Goal: Check status: Check status

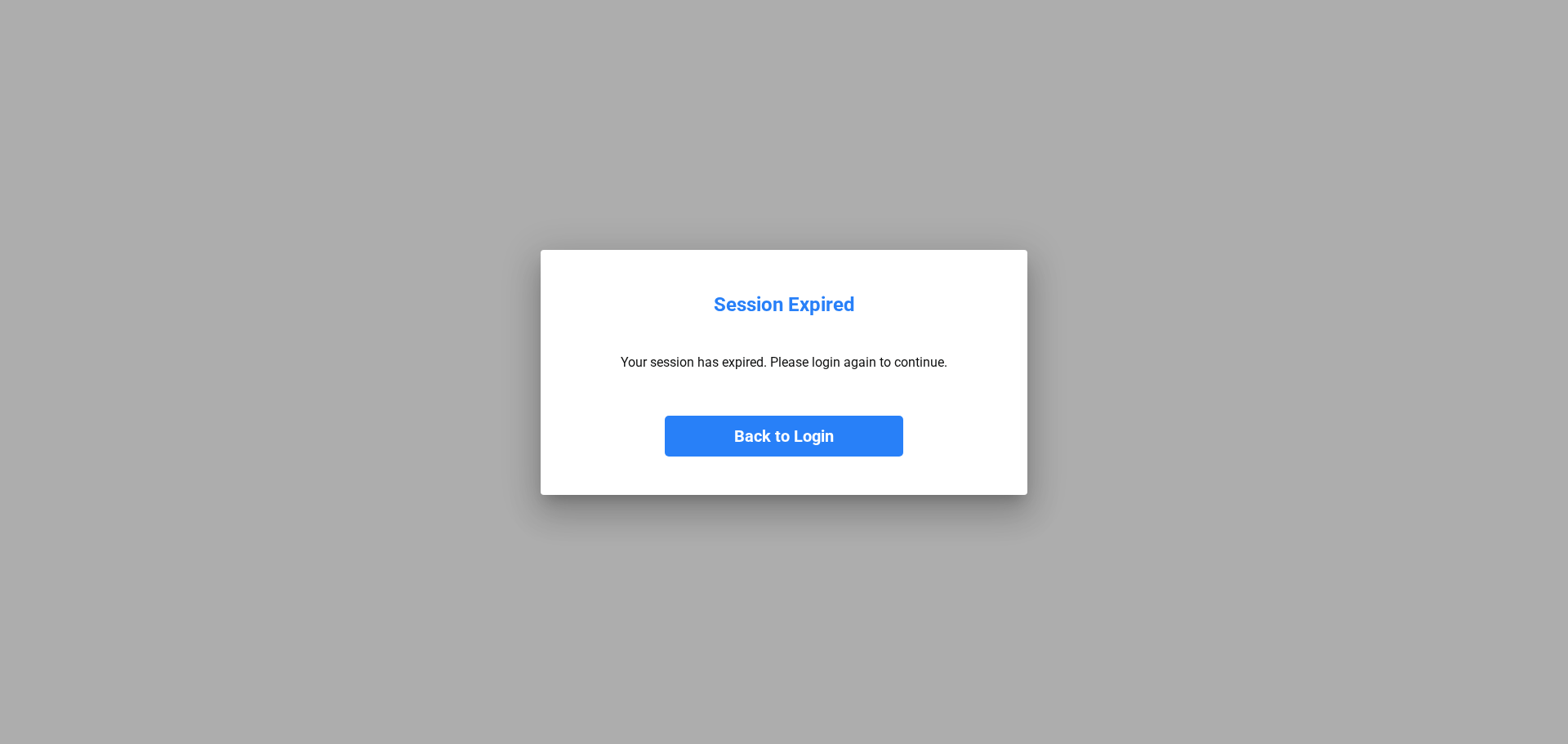
click at [748, 426] on button "Back to Login" at bounding box center [784, 436] width 239 height 41
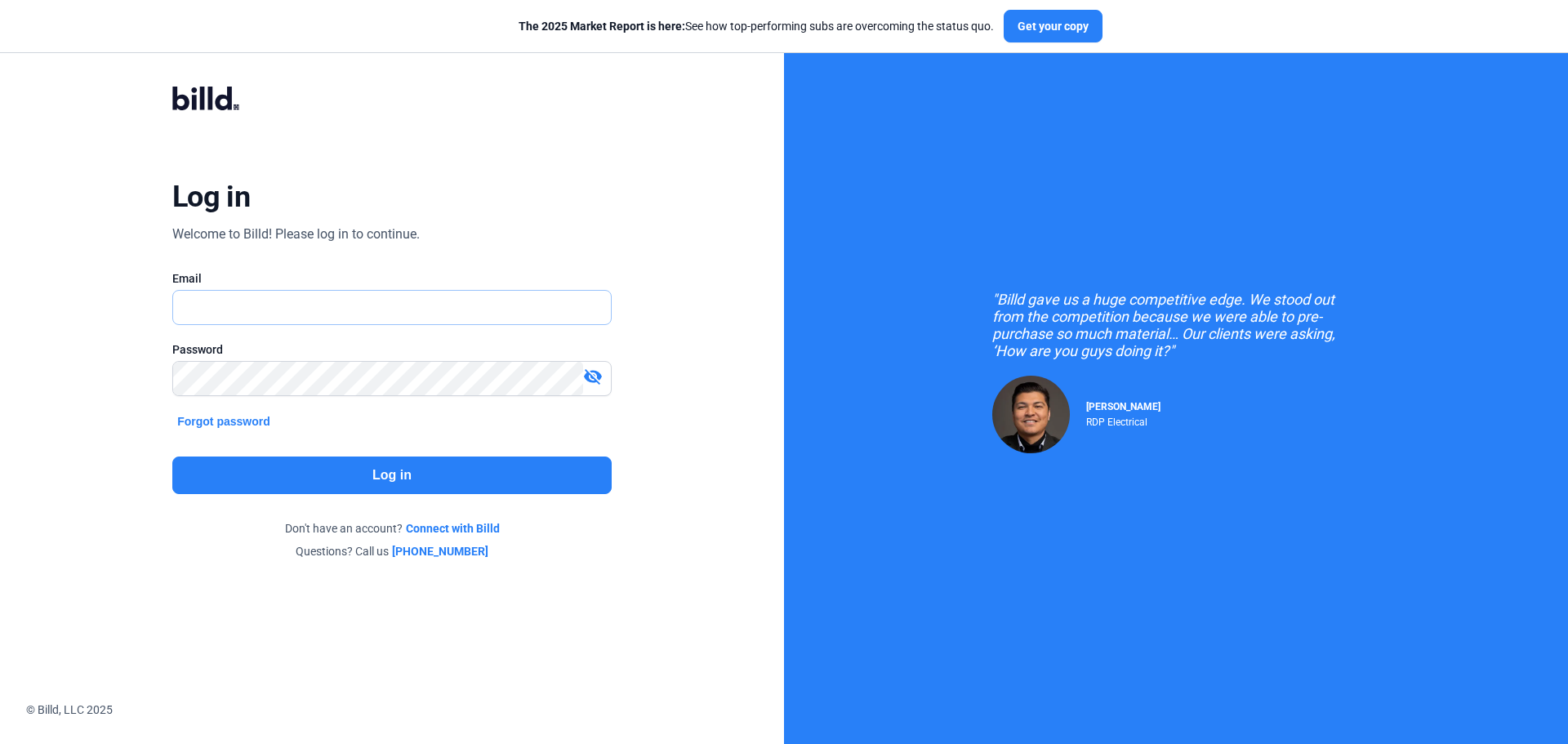
type input "[PERSON_NAME][EMAIL_ADDRESS][DOMAIN_NAME]"
click at [437, 484] on button "Log in" at bounding box center [392, 475] width 440 height 38
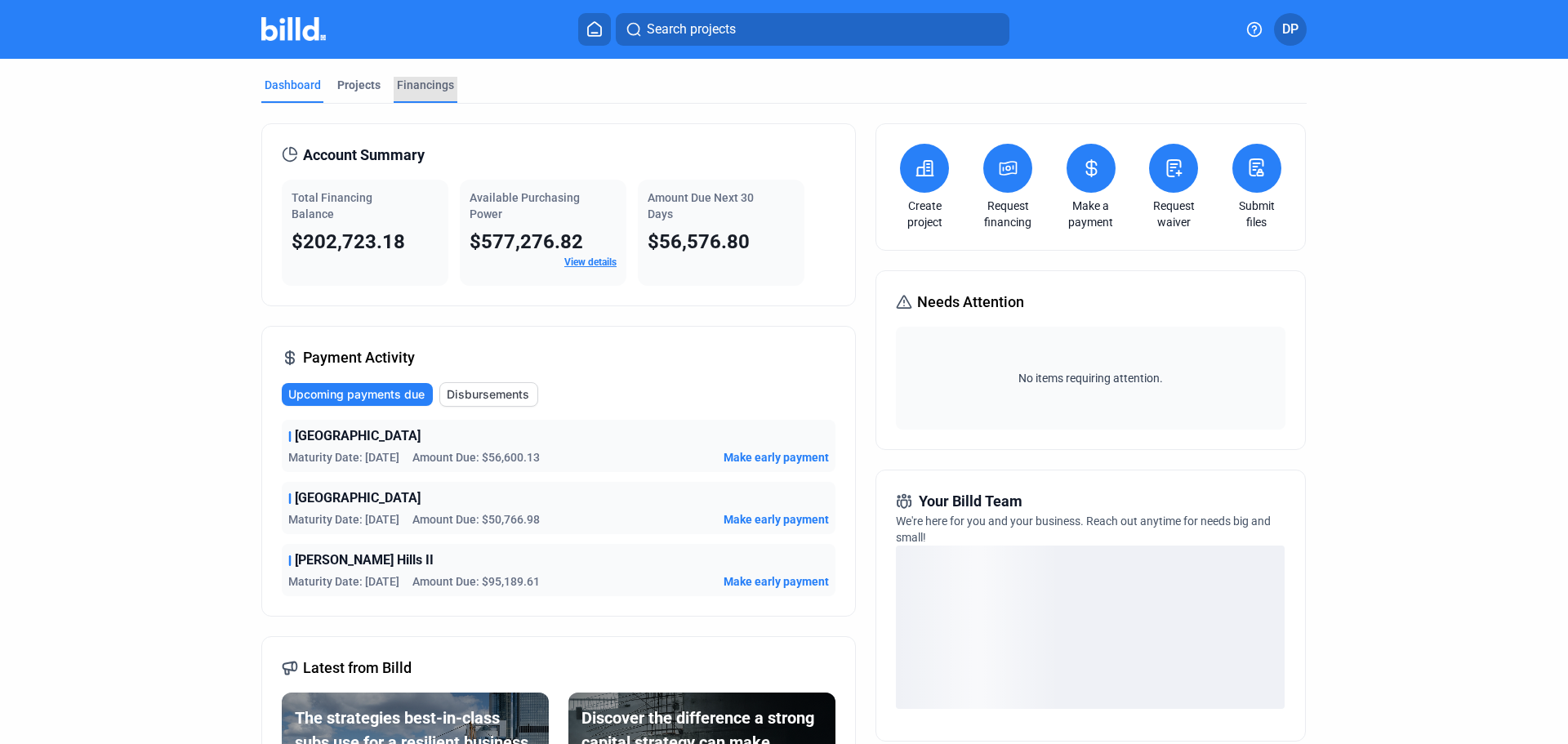
click at [422, 80] on div "Financings" at bounding box center [425, 85] width 57 height 17
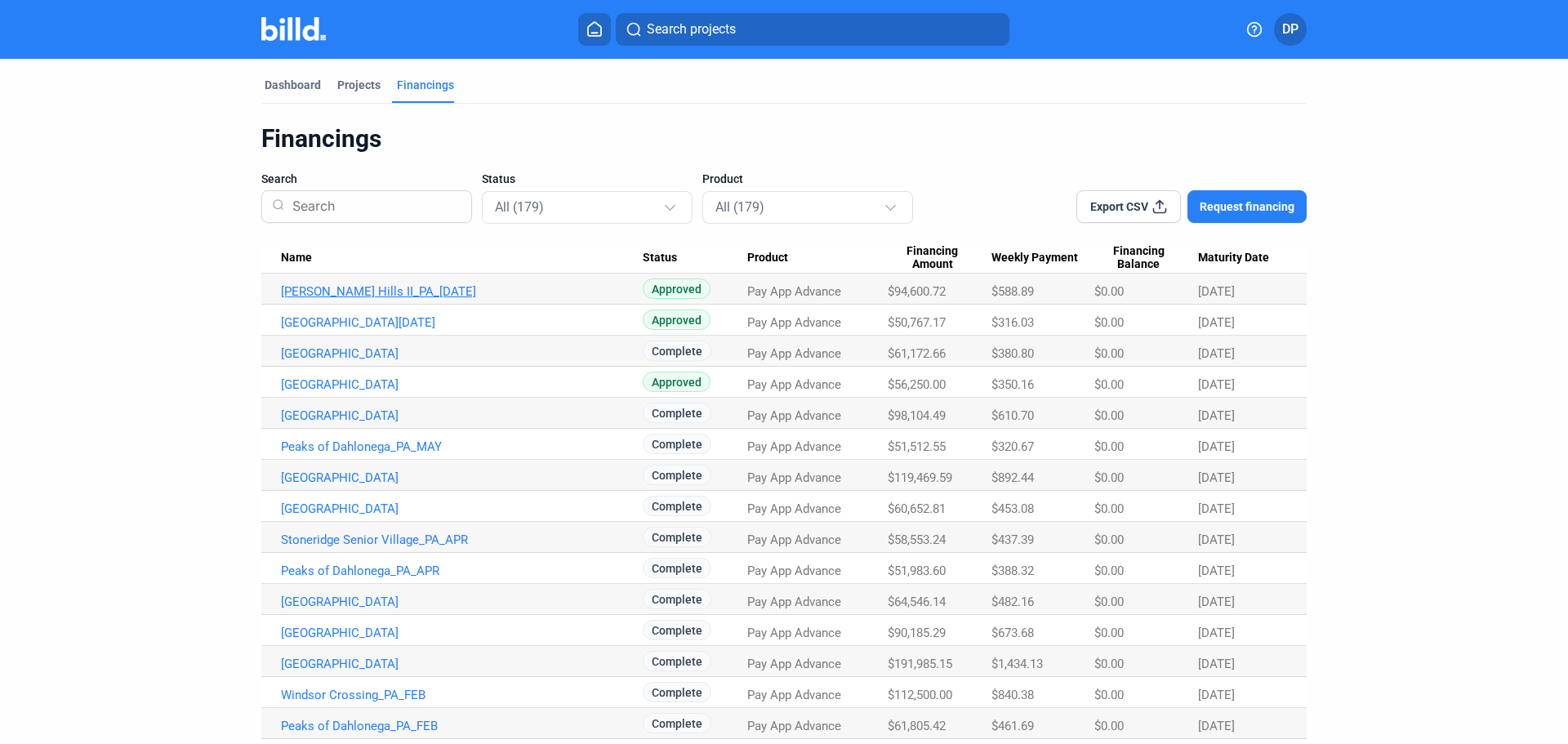
click at [383, 293] on link "[PERSON_NAME] Hills II_PA_[DATE]" at bounding box center [461, 291] width 362 height 15
